Goal: Task Accomplishment & Management: Use online tool/utility

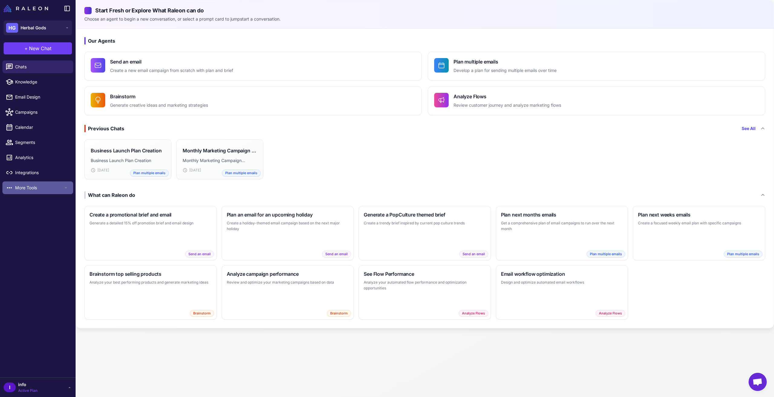
click at [38, 187] on span "More Tools" at bounding box center [39, 188] width 48 height 7
click at [28, 201] on span "Loyalty" at bounding box center [39, 201] width 48 height 7
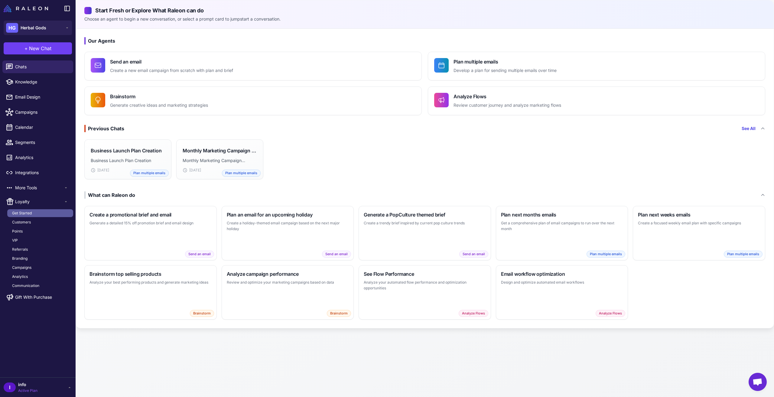
click at [31, 211] on span "Get Started" at bounding box center [22, 213] width 20 height 5
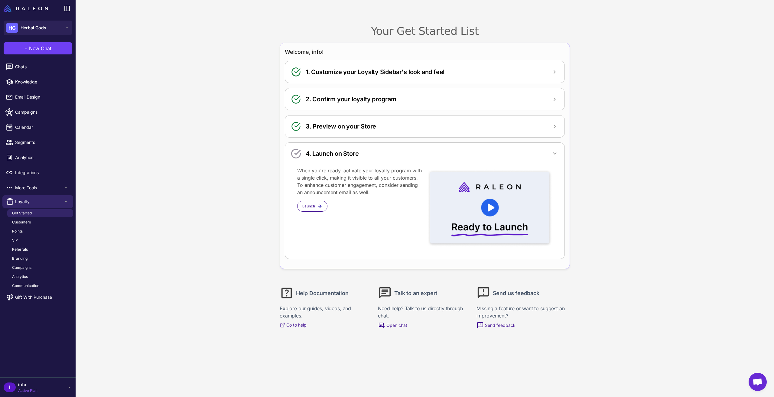
click at [376, 72] on h2 "1. Customize your Loyalty Sidebar's look and feel" at bounding box center [375, 71] width 139 height 9
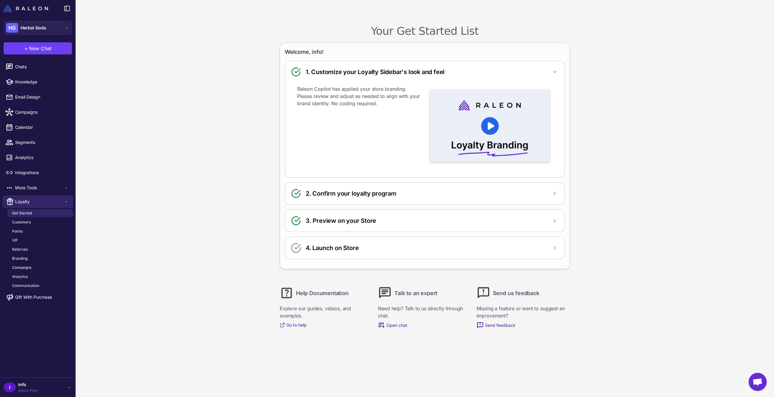
click at [344, 193] on h2 "2. Confirm your loyalty program" at bounding box center [351, 193] width 91 height 9
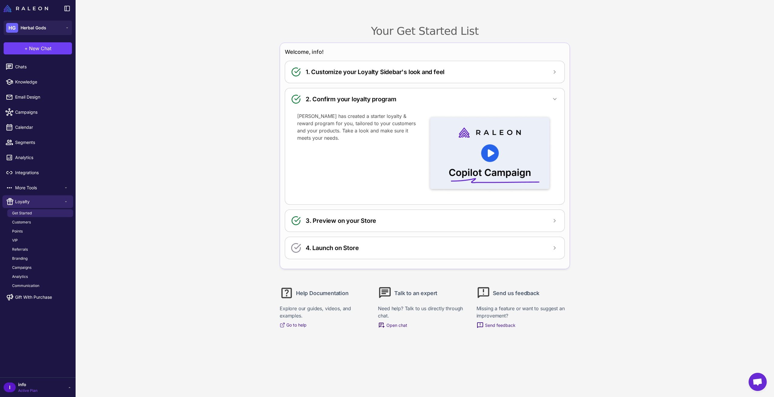
click at [340, 223] on h2 "3. Preview on your Store" at bounding box center [341, 220] width 70 height 9
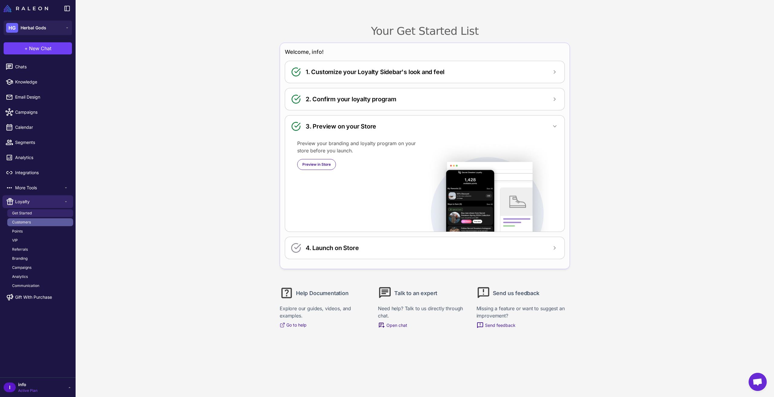
click at [34, 221] on link "Customers" at bounding box center [40, 222] width 66 height 8
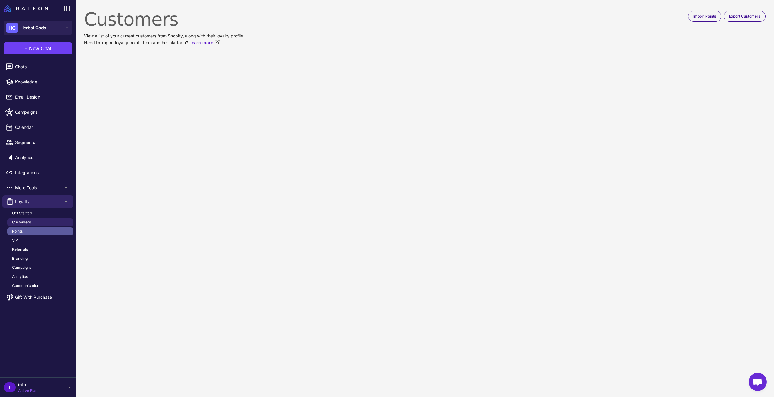
click at [32, 229] on link "Points" at bounding box center [40, 232] width 66 height 8
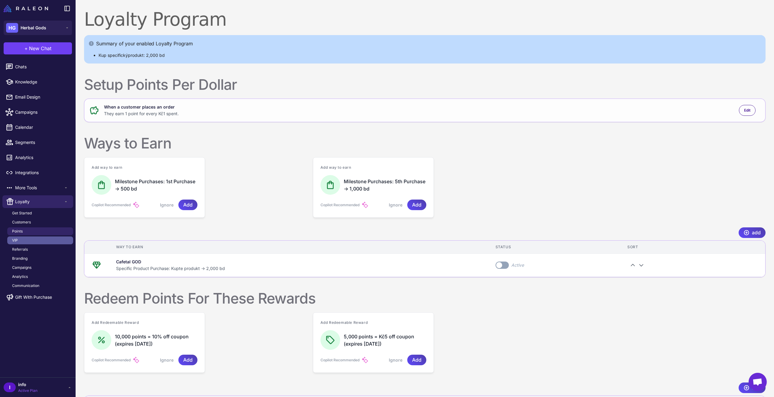
click at [32, 238] on link "VIP" at bounding box center [40, 241] width 66 height 8
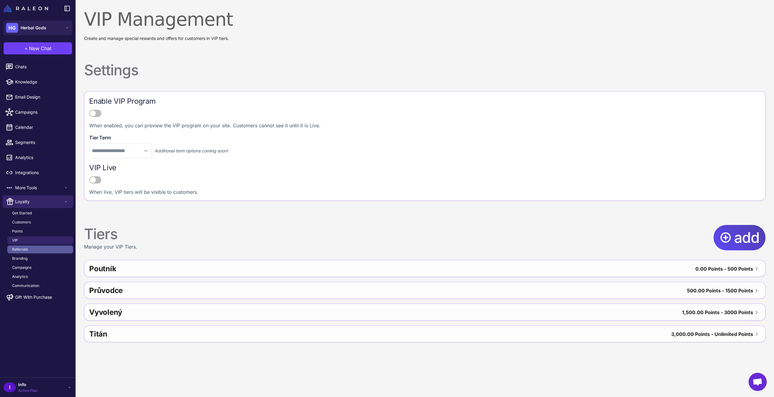
click at [32, 248] on link "Referrals" at bounding box center [40, 250] width 66 height 8
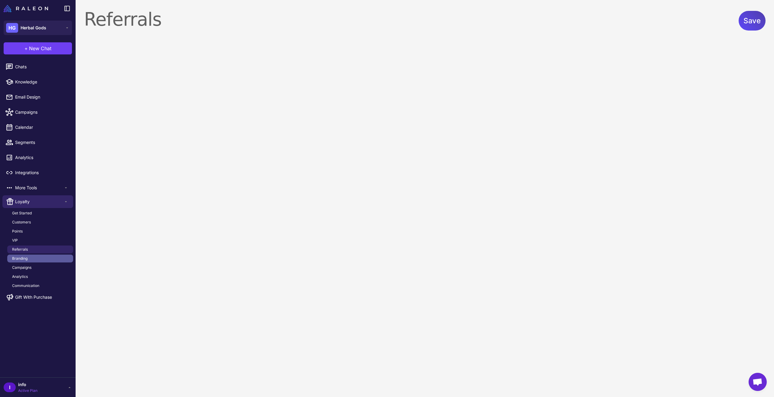
select select "**********"
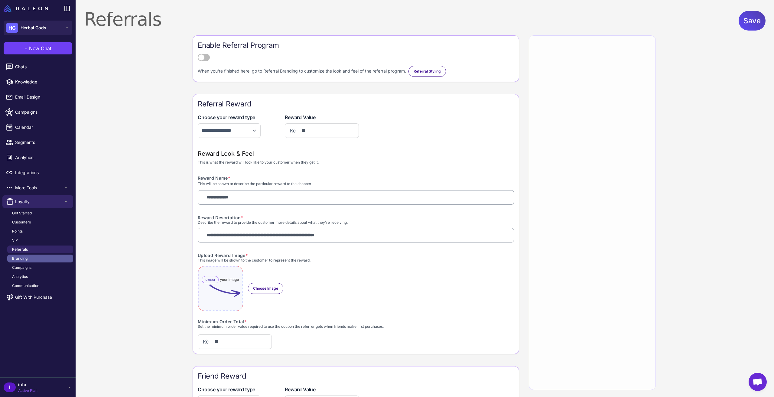
click at [33, 261] on link "Branding" at bounding box center [40, 259] width 66 height 8
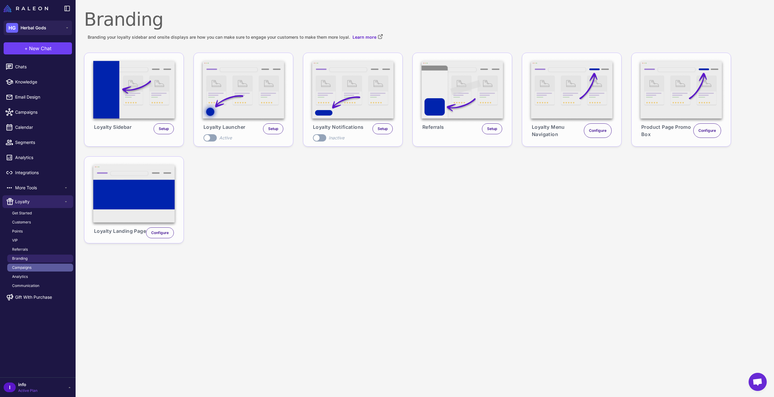
click at [34, 268] on link "Campaigns" at bounding box center [40, 268] width 66 height 8
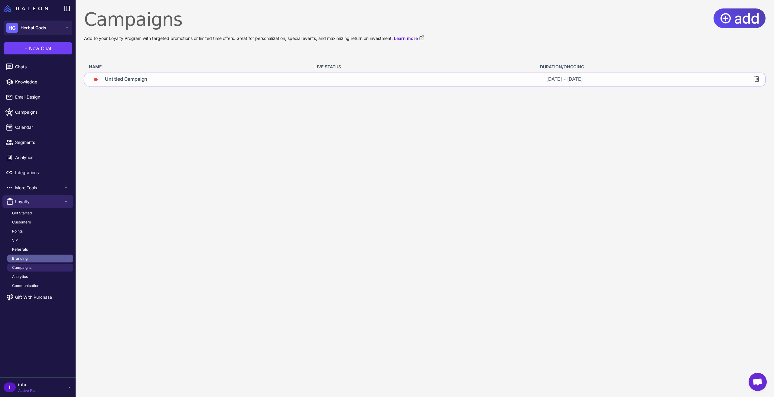
click at [27, 258] on span "Branding" at bounding box center [19, 258] width 15 height 5
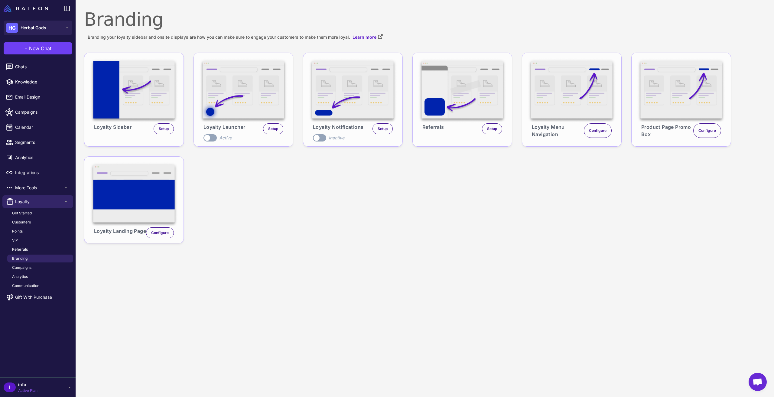
click at [210, 137] on span at bounding box center [207, 138] width 6 height 6
